Goal: Transaction & Acquisition: Purchase product/service

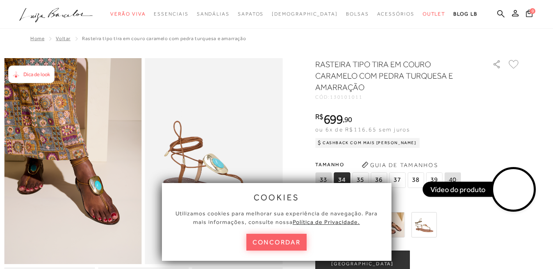
click at [262, 119] on img at bounding box center [214, 161] width 138 height 206
click at [278, 249] on button "concordar" at bounding box center [276, 242] width 61 height 17
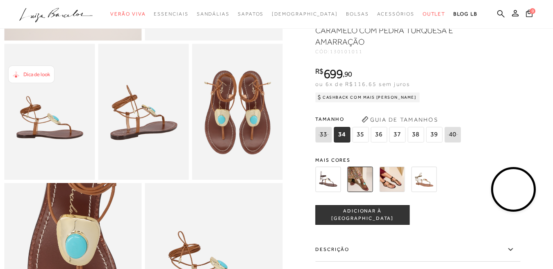
scroll to position [205, 0]
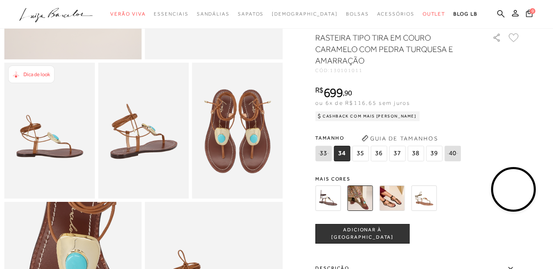
click at [398, 211] on img at bounding box center [391, 198] width 25 height 25
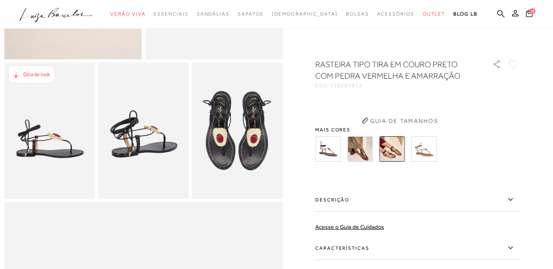
click at [326, 145] on div "RASTEIRA TIPO TIRA EM COURO PRETO COM PEDRA VERMELHA E AMARRAÇÃO CÓD: 130101012…" at bounding box center [417, 199] width 205 height 281
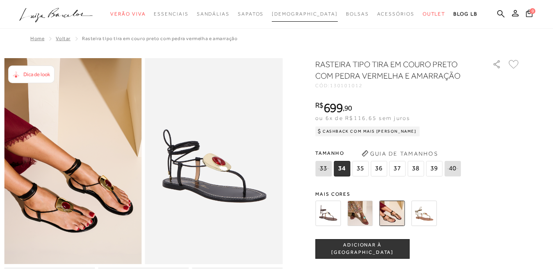
click at [296, 11] on span "[DEMOGRAPHIC_DATA]" at bounding box center [305, 14] width 66 height 6
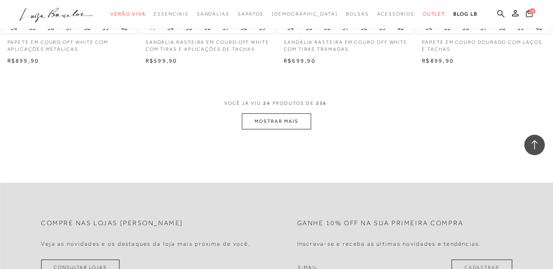
scroll to position [1558, 0]
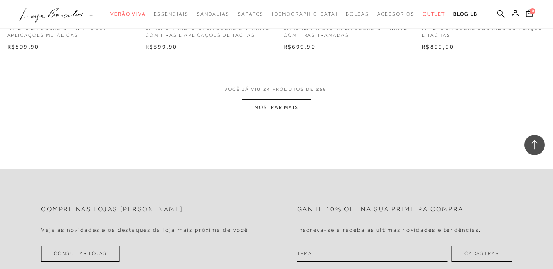
click at [264, 113] on button "MOSTRAR MAIS" at bounding box center [276, 108] width 69 height 16
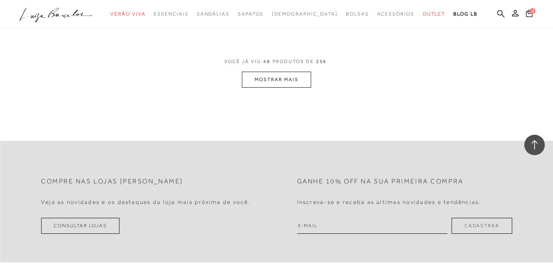
scroll to position [3076, 0]
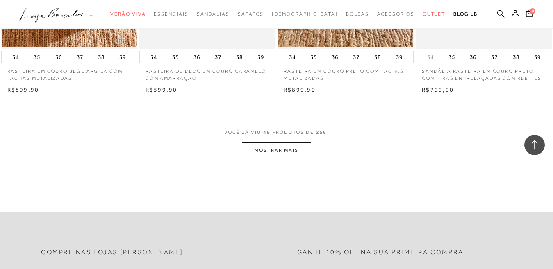
click at [274, 151] on button "MOSTRAR MAIS" at bounding box center [276, 151] width 69 height 16
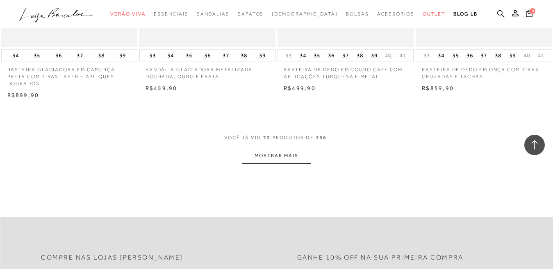
scroll to position [4634, 0]
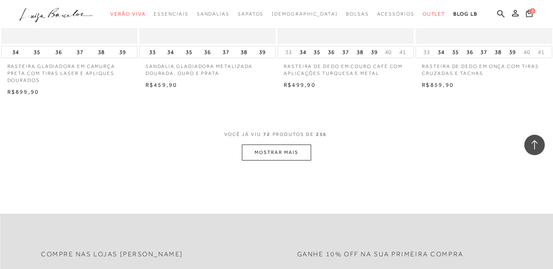
click at [278, 145] on button "MOSTRAR MAIS" at bounding box center [276, 153] width 69 height 16
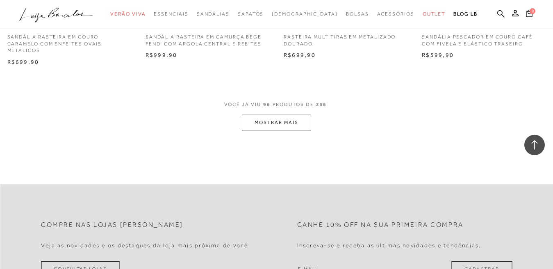
scroll to position [6274, 0]
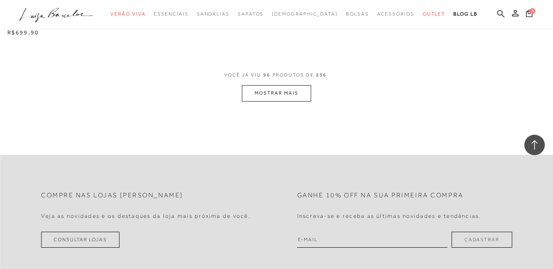
click at [275, 85] on button "MOSTRAR MAIS" at bounding box center [276, 93] width 69 height 16
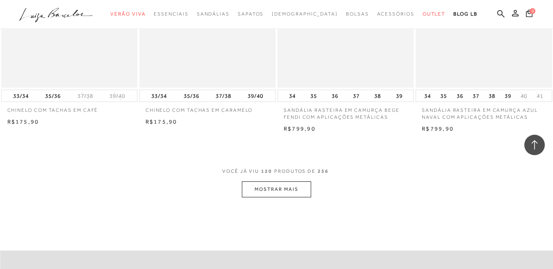
scroll to position [7832, 0]
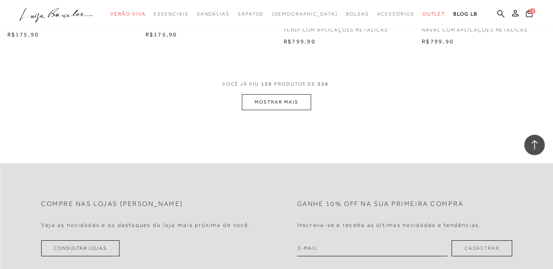
click at [258, 94] on button "MOSTRAR MAIS" at bounding box center [276, 102] width 69 height 16
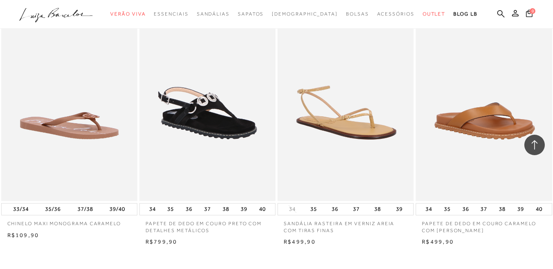
scroll to position [9227, 0]
